Goal: Information Seeking & Learning: Learn about a topic

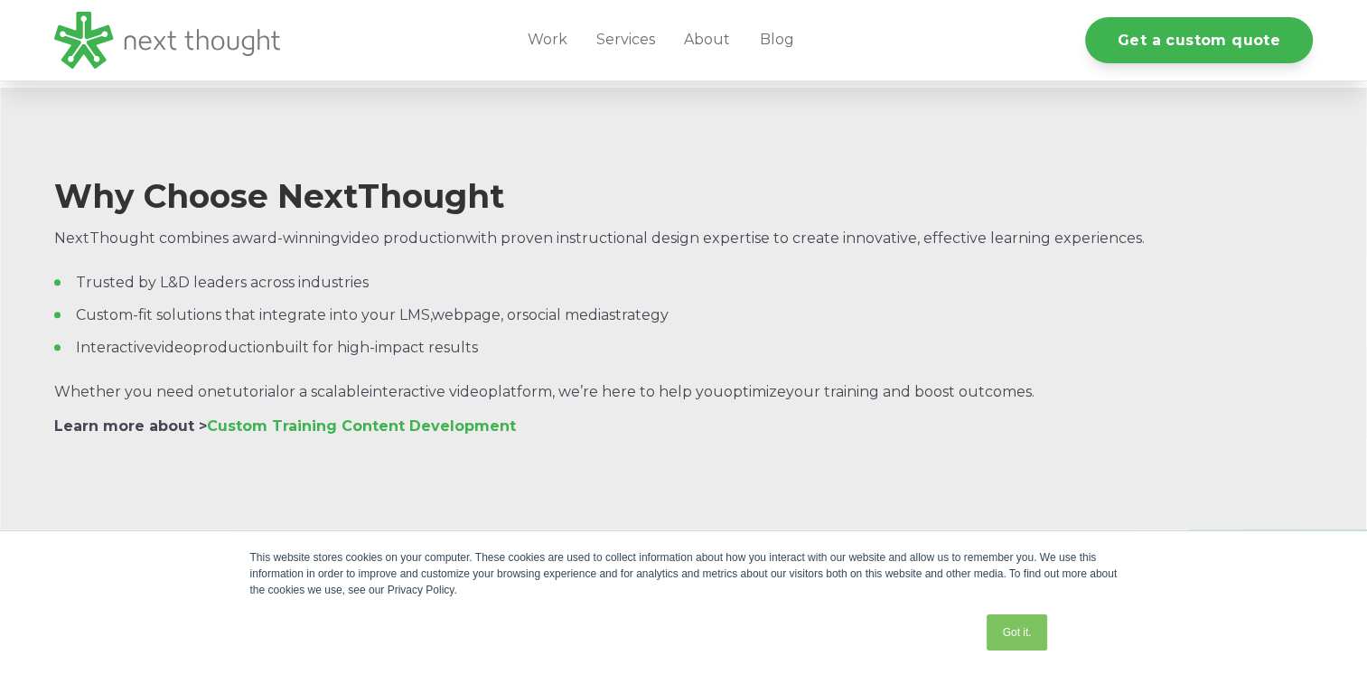
scroll to position [7532, 0]
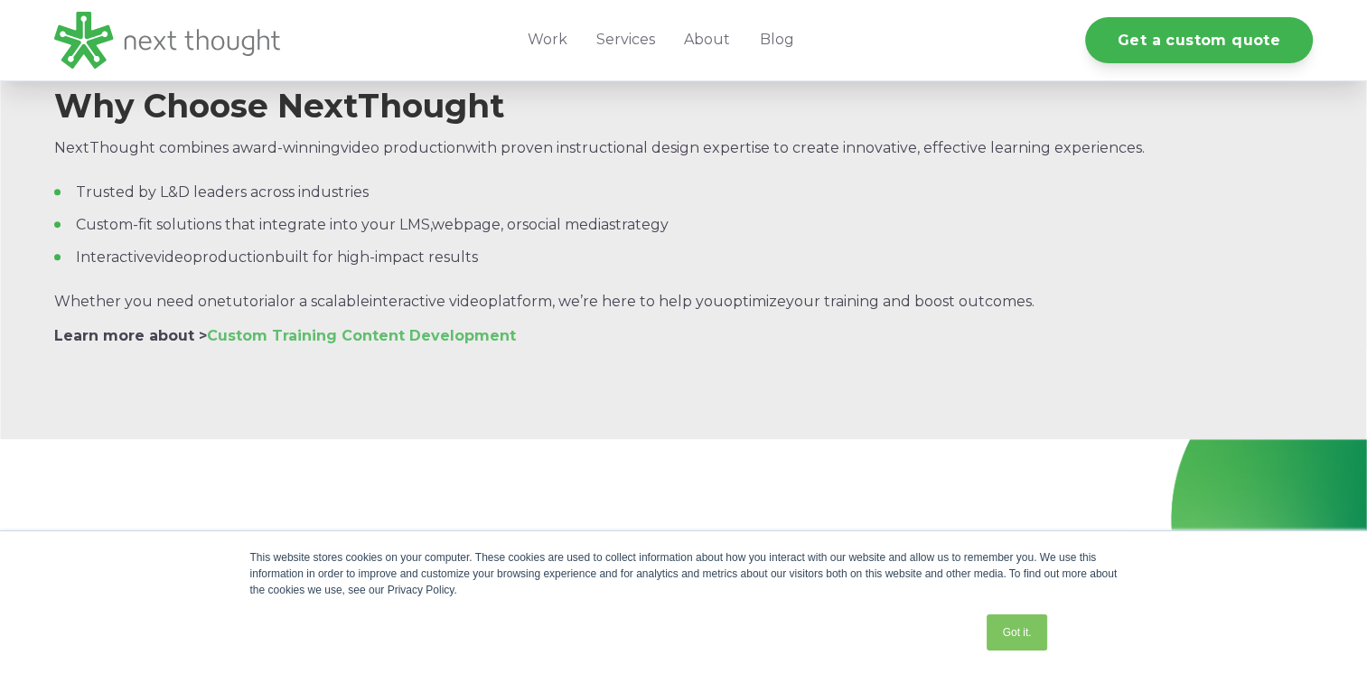
click at [374, 344] on link "Custom Training Content Development" at bounding box center [361, 335] width 309 height 17
click at [373, 344] on link "Custom Training Content Development" at bounding box center [361, 335] width 309 height 17
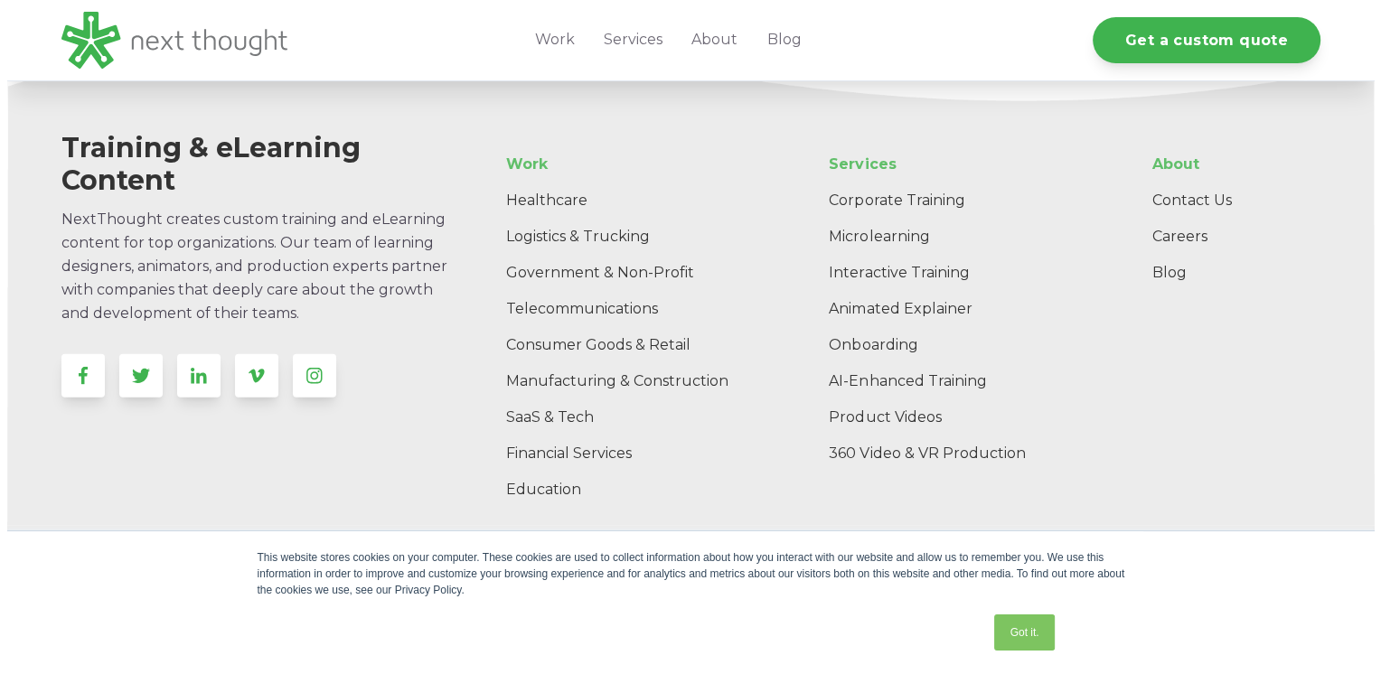
scroll to position [11724, 0]
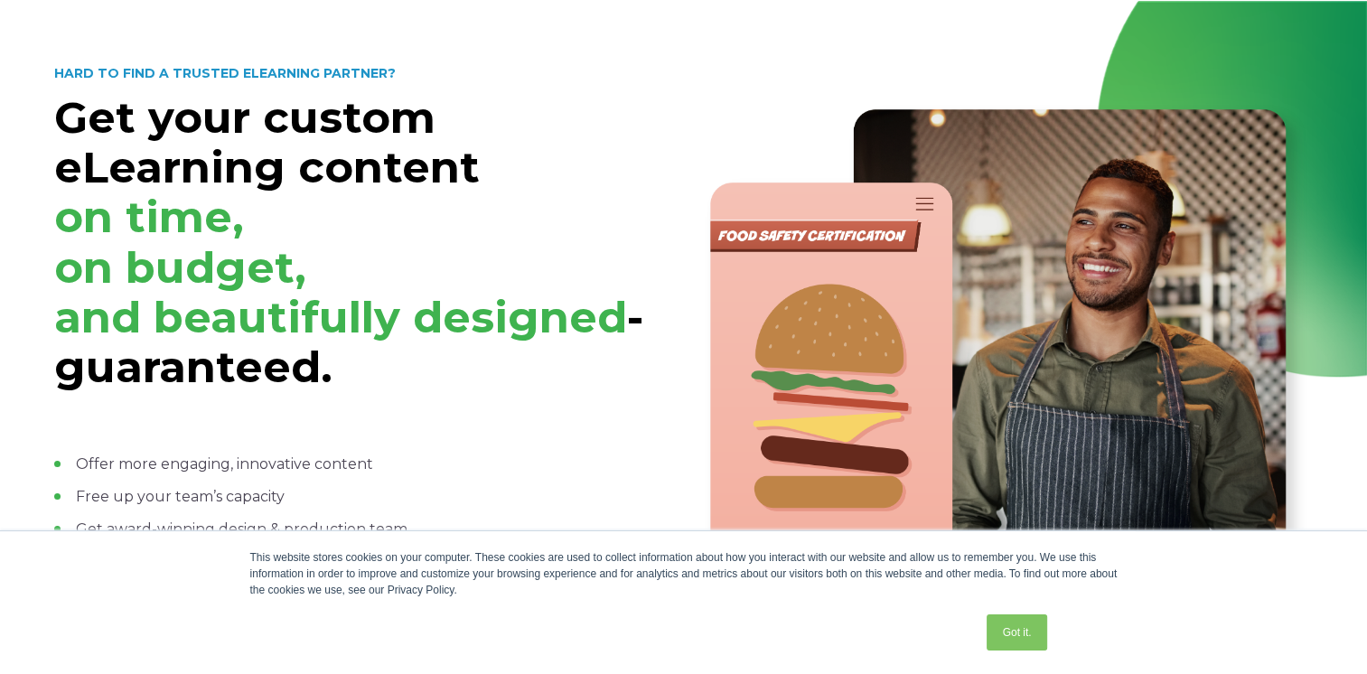
drag, startPoint x: 1371, startPoint y: 662, endPoint x: 877, endPoint y: 649, distance: 493.5
click at [877, 649] on div "Got it." at bounding box center [651, 632] width 802 height 47
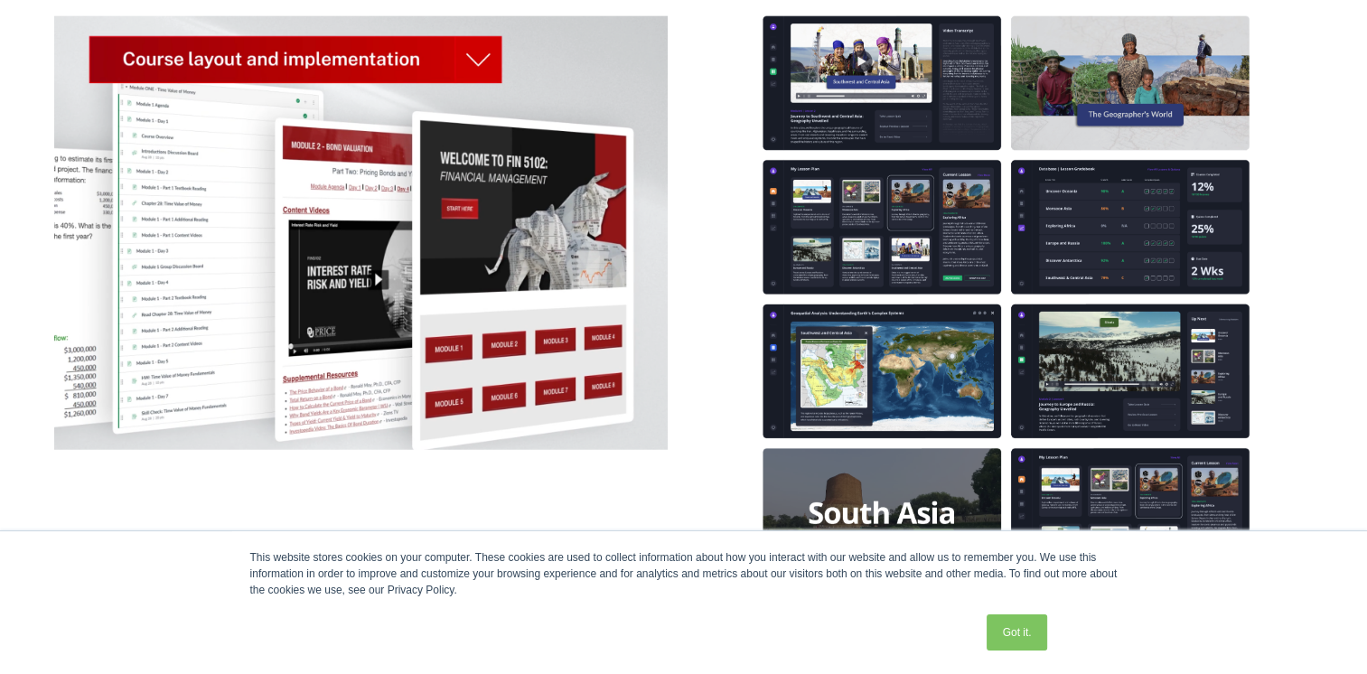
scroll to position [4531, 0]
